Goal: Check status: Check status

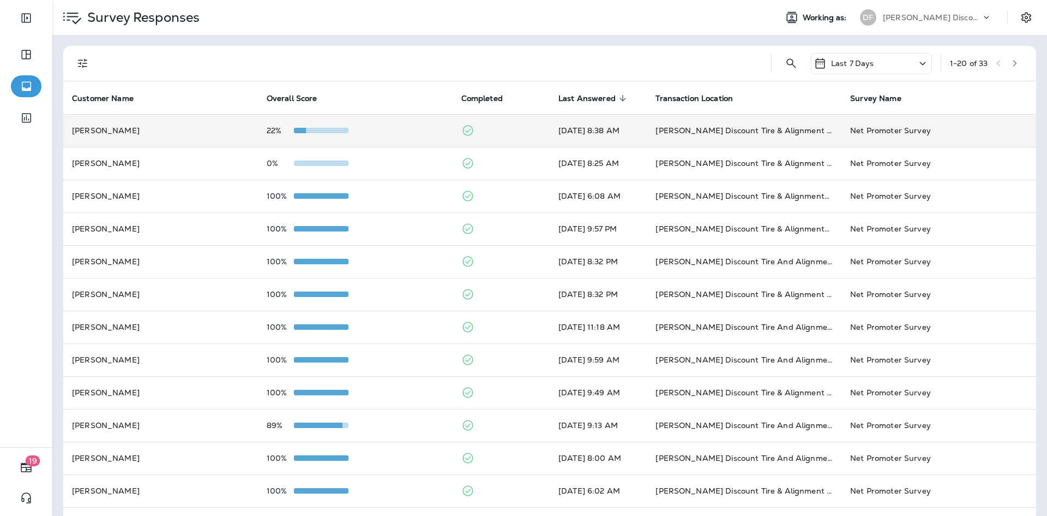
click at [668, 130] on td "Don Foshay's Discount Tire & Alignment Hallowell (13 Water St)" at bounding box center [744, 130] width 195 height 33
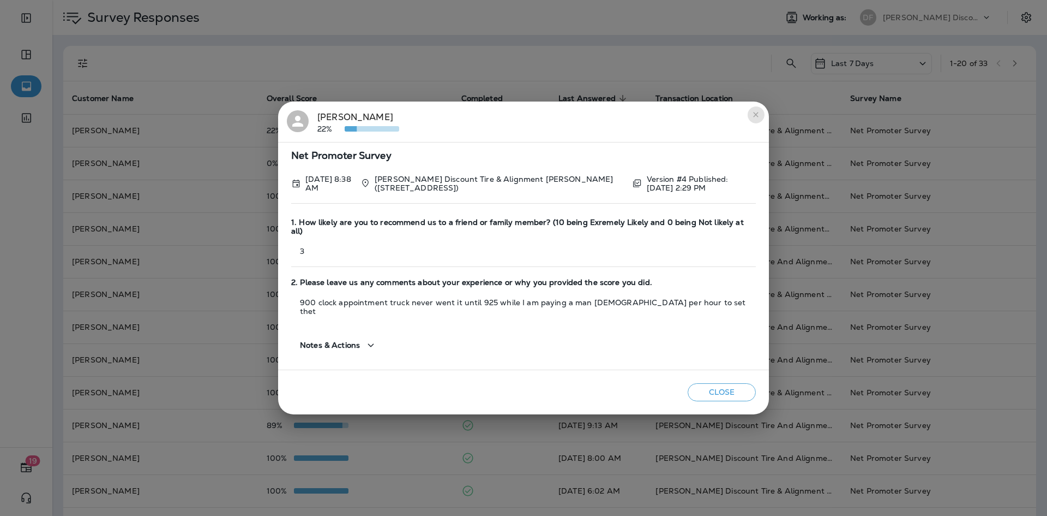
click at [758, 119] on icon "close" at bounding box center [756, 114] width 9 height 9
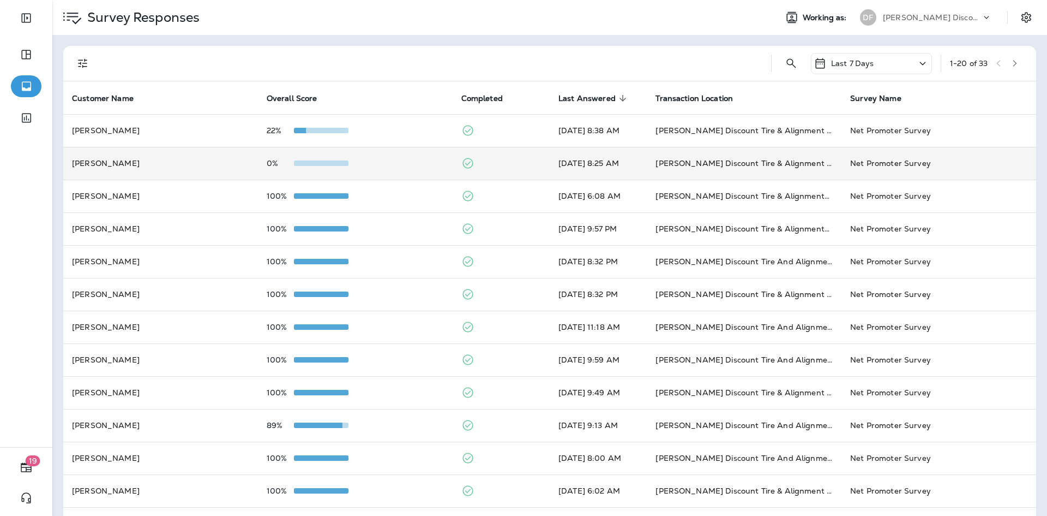
click at [182, 152] on td "Grant Parramore" at bounding box center [160, 163] width 195 height 33
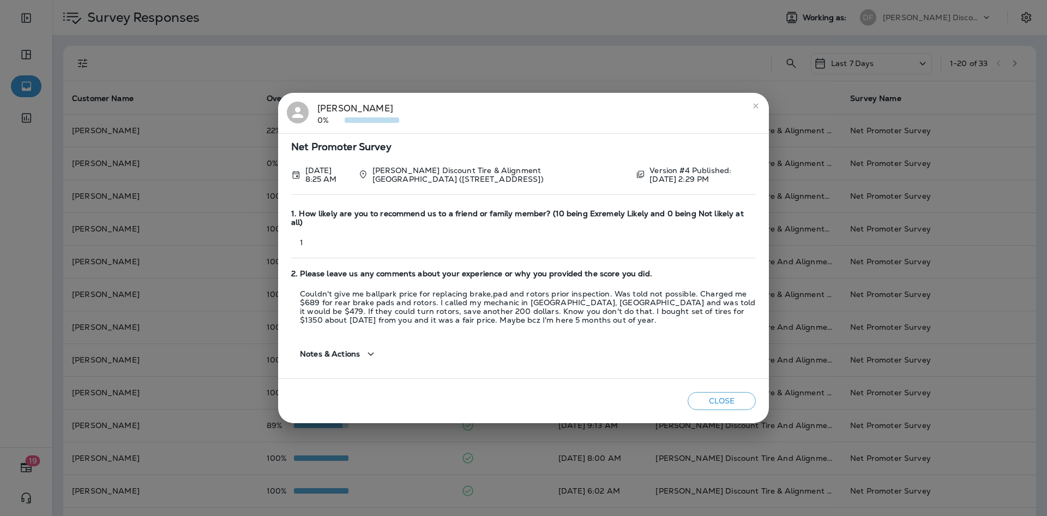
click at [756, 110] on icon "close" at bounding box center [756, 105] width 9 height 9
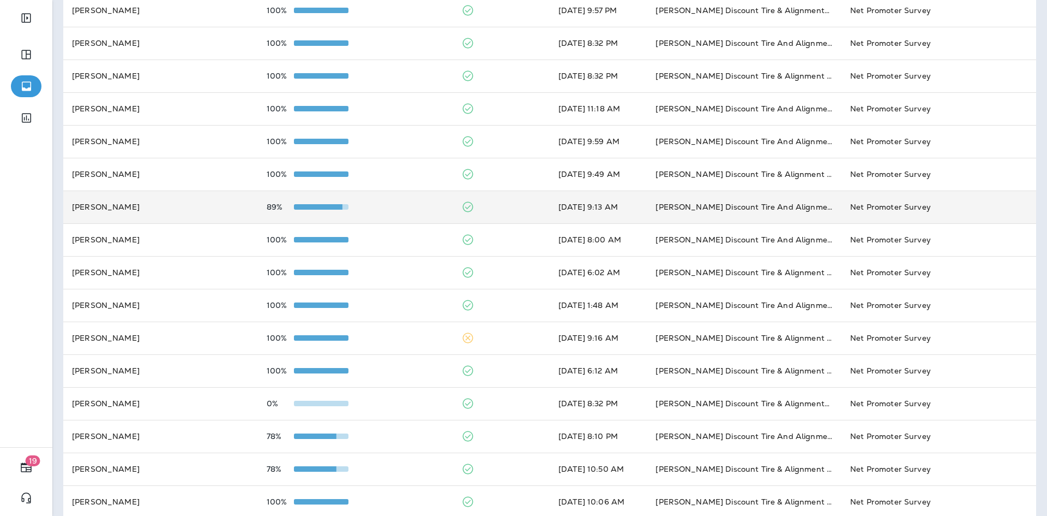
scroll to position [265, 0]
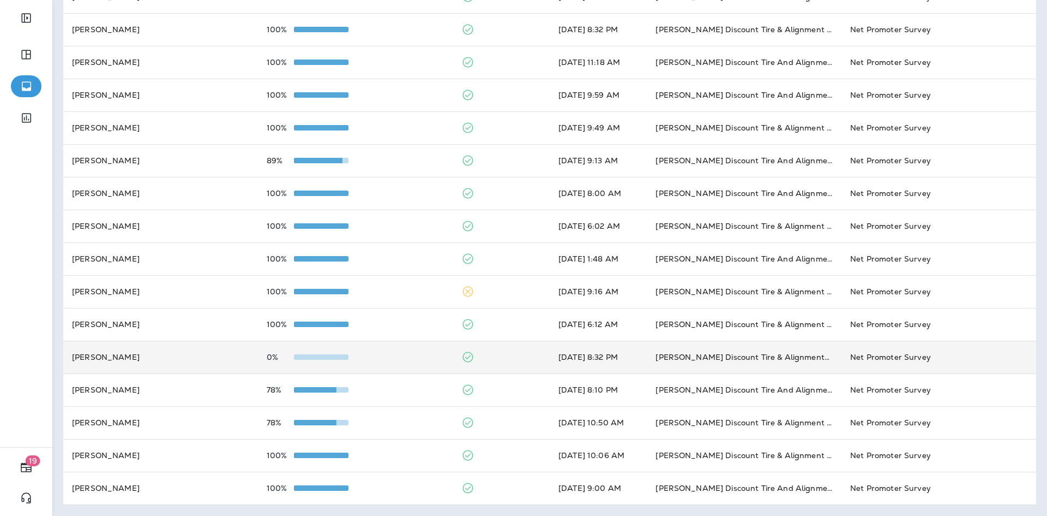
click at [190, 368] on td "Mike Connelly" at bounding box center [160, 356] width 195 height 33
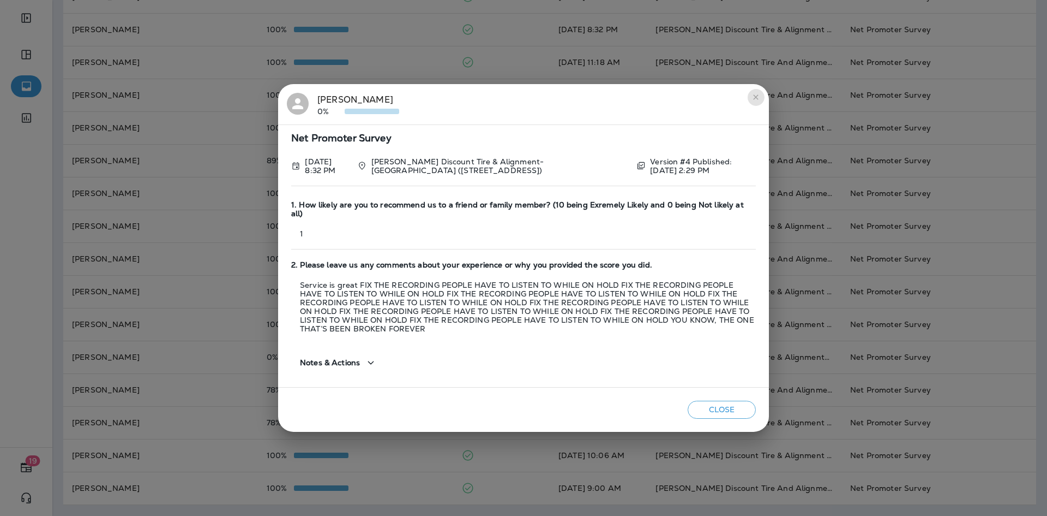
click at [753, 101] on icon "close" at bounding box center [756, 97] width 9 height 9
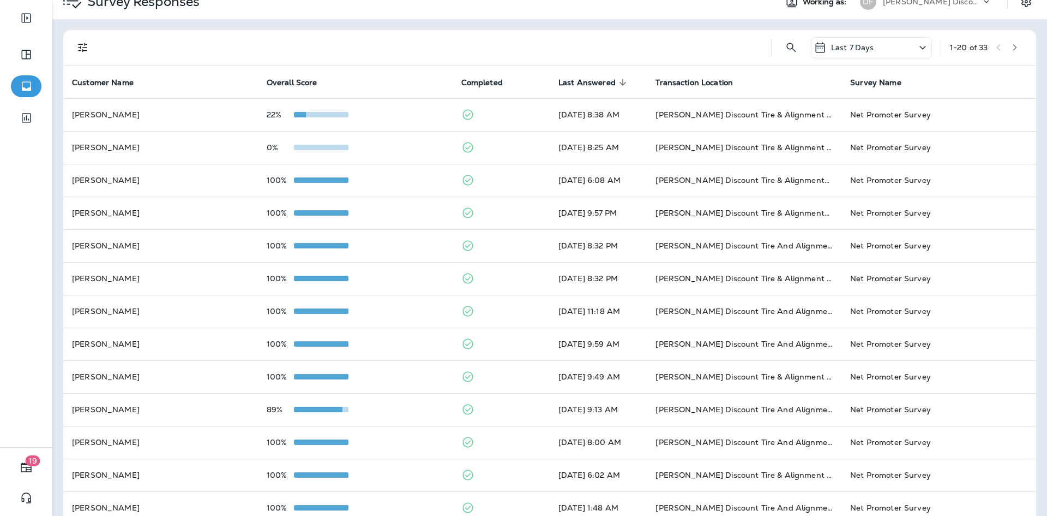
scroll to position [0, 0]
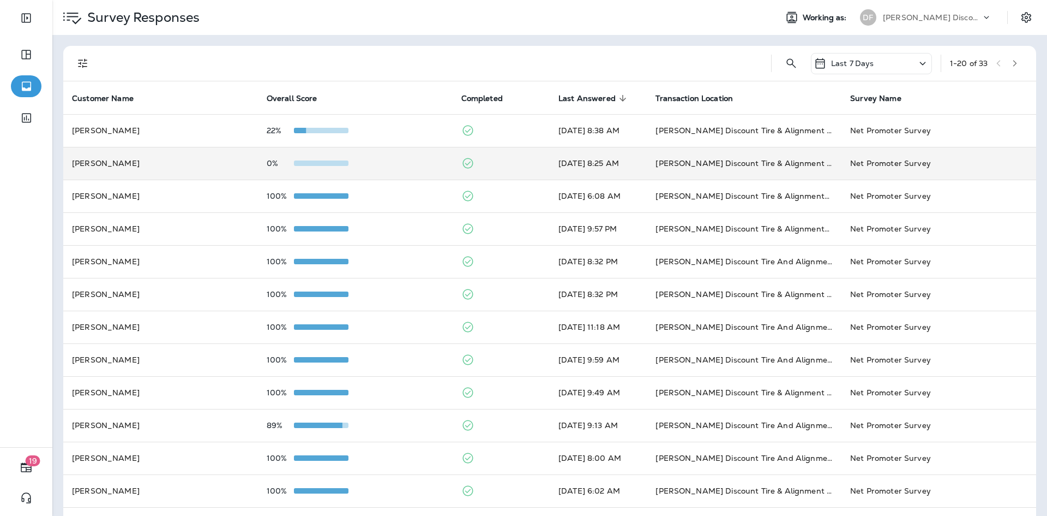
click at [141, 172] on td "Grant Parramore" at bounding box center [160, 163] width 195 height 33
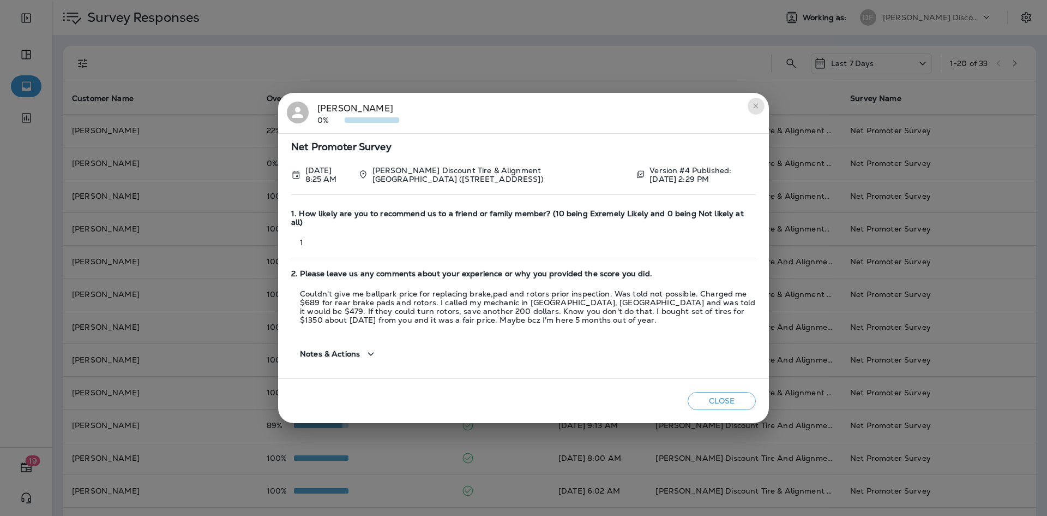
click at [753, 110] on icon "close" at bounding box center [756, 105] width 9 height 9
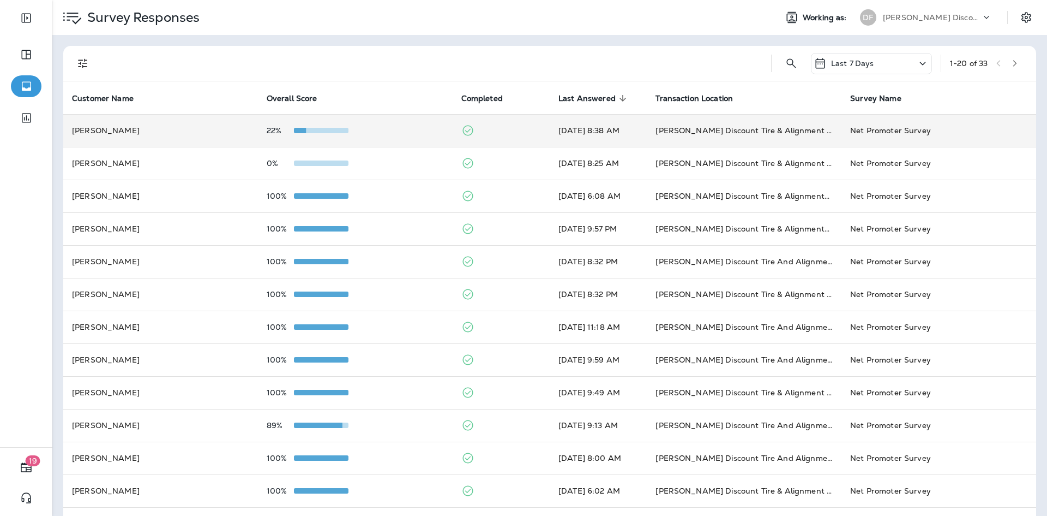
click at [358, 142] on td "22%" at bounding box center [355, 130] width 195 height 33
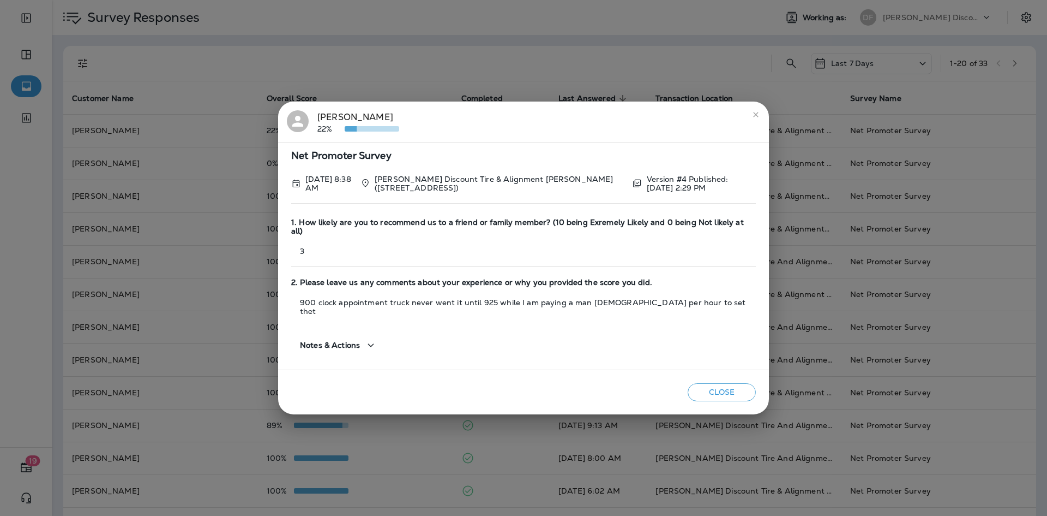
click at [759, 119] on icon "close" at bounding box center [756, 114] width 9 height 9
